Goal: Information Seeking & Learning: Learn about a topic

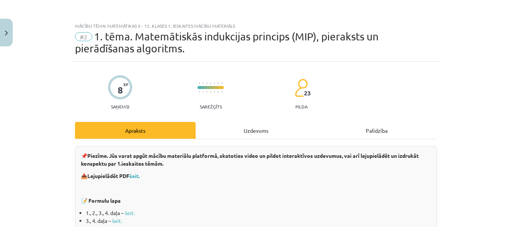
scroll to position [337, 0]
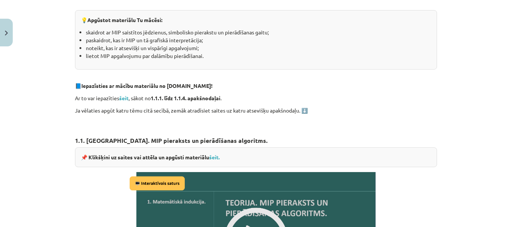
click at [92, 25] on div "💡 Apgūstot materiālu Tu mācēsi: skaidrot ar MIP saistītos jēdzienus, simbolisko…" at bounding box center [256, 40] width 362 height 60
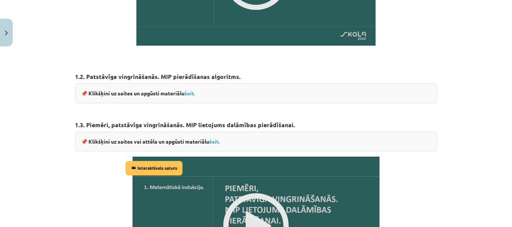
scroll to position [599, 0]
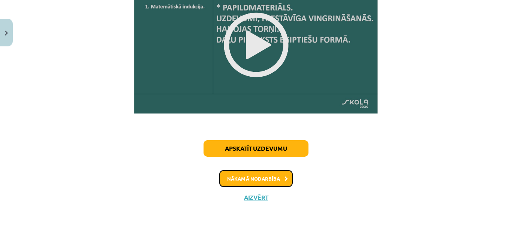
click at [273, 180] on button "Nākamā nodarbība" at bounding box center [255, 178] width 73 height 17
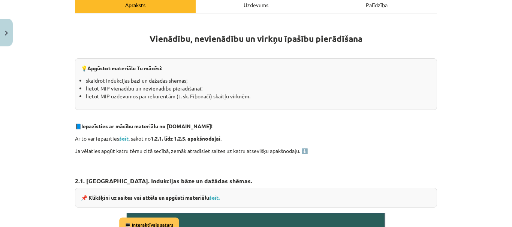
scroll to position [131, 0]
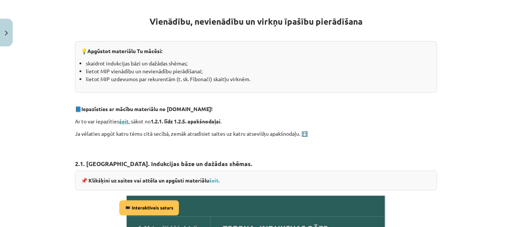
click at [123, 120] on strong "šeit" at bounding box center [123, 121] width 9 height 7
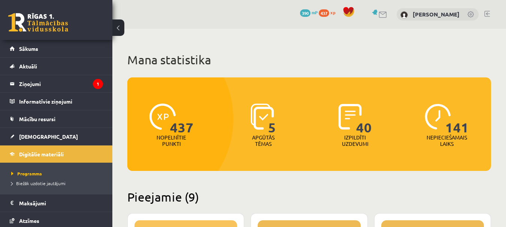
scroll to position [869, 0]
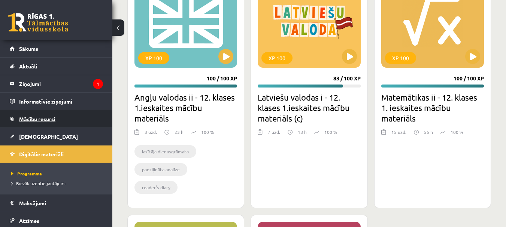
click at [47, 118] on span "Mācību resursi" at bounding box center [37, 119] width 36 height 7
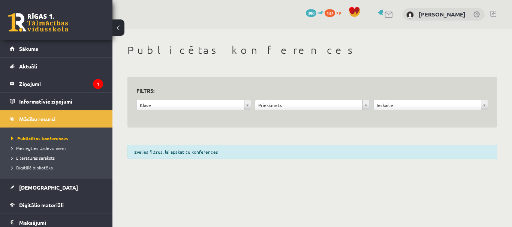
click at [48, 166] on span "Digitālā bibliotēka" at bounding box center [32, 168] width 42 height 6
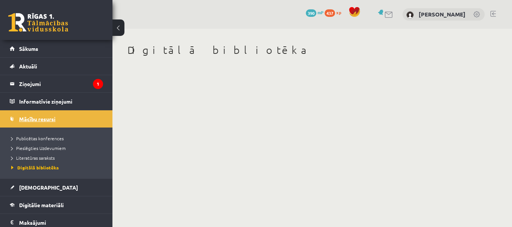
click at [37, 118] on span "Mācību resursi" at bounding box center [37, 119] width 36 height 7
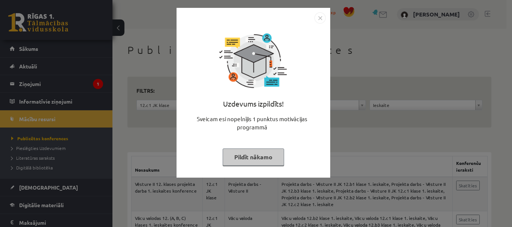
click at [260, 160] on button "Pildīt nākamo" at bounding box center [253, 157] width 61 height 17
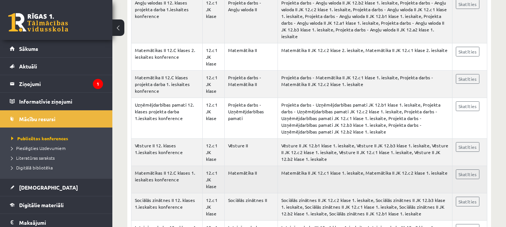
scroll to position [262, 0]
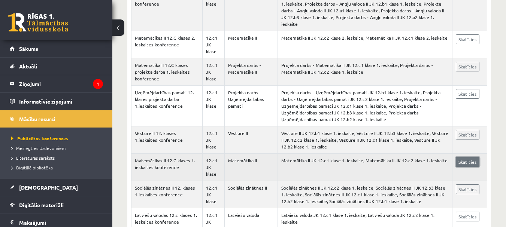
click at [466, 157] on link "Skatīties" at bounding box center [468, 162] width 24 height 10
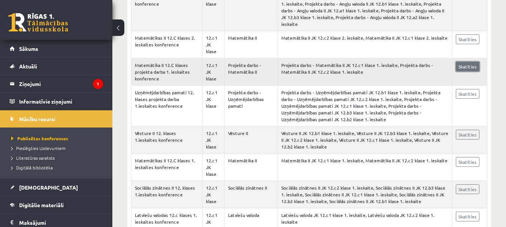
click at [473, 62] on link "Skatīties" at bounding box center [468, 67] width 24 height 10
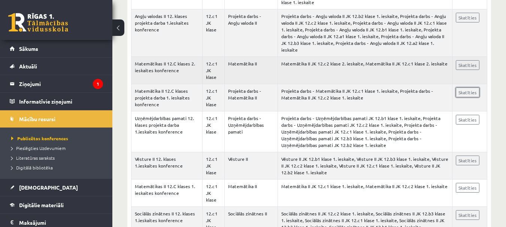
scroll to position [225, 0]
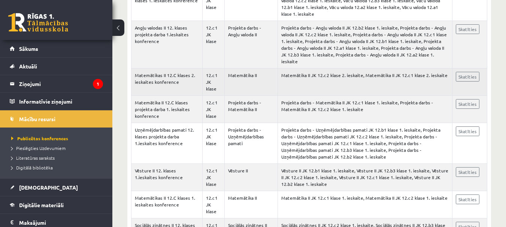
click at [182, 73] on td "Matemātikas II 12.C klases 2. ieskaites konference" at bounding box center [167, 82] width 71 height 27
click at [461, 72] on link "Skatīties" at bounding box center [468, 77] width 24 height 10
